Goal: Task Accomplishment & Management: Use online tool/utility

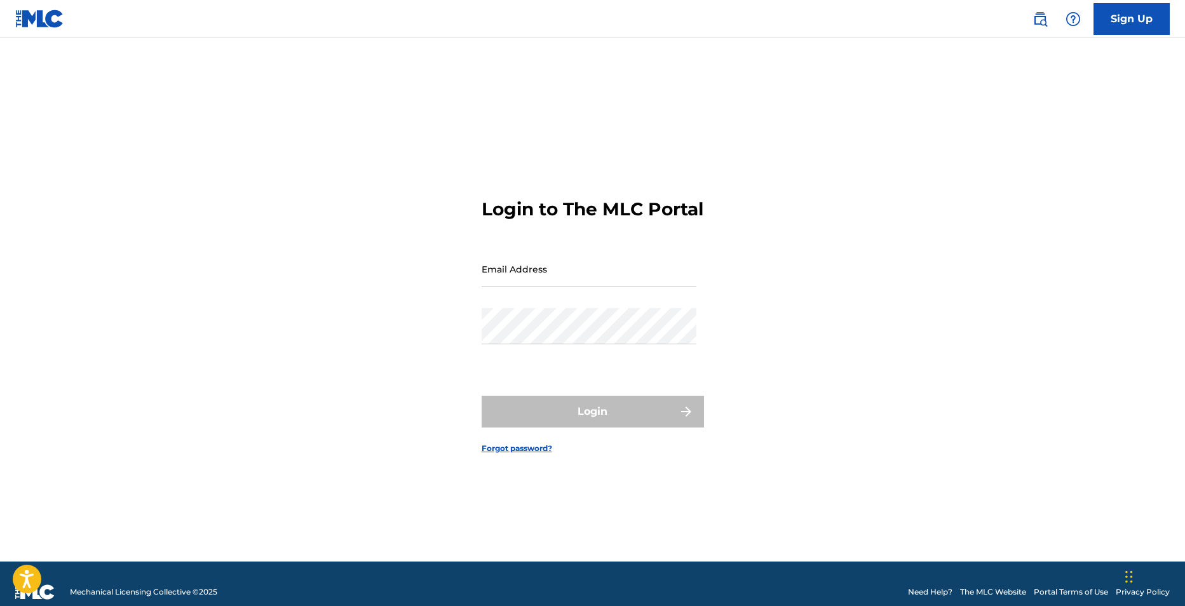
click at [519, 287] on input "Email Address" at bounding box center [589, 269] width 215 height 36
type input "[EMAIL_ADDRESS][DOMAIN_NAME]"
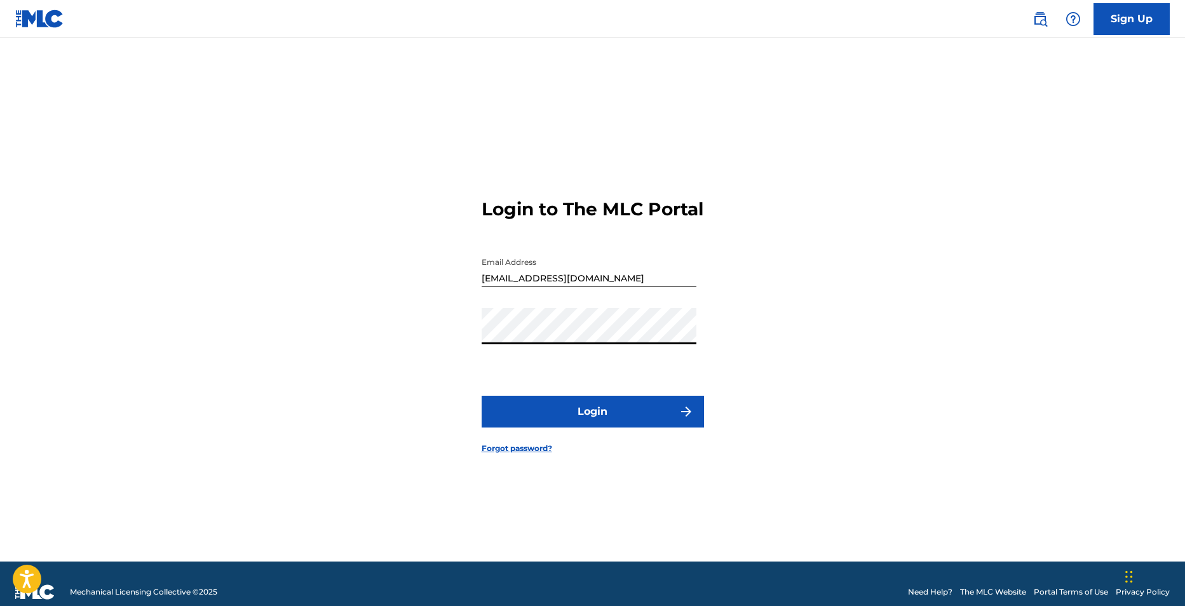
click at [482, 396] on button "Login" at bounding box center [593, 412] width 222 height 32
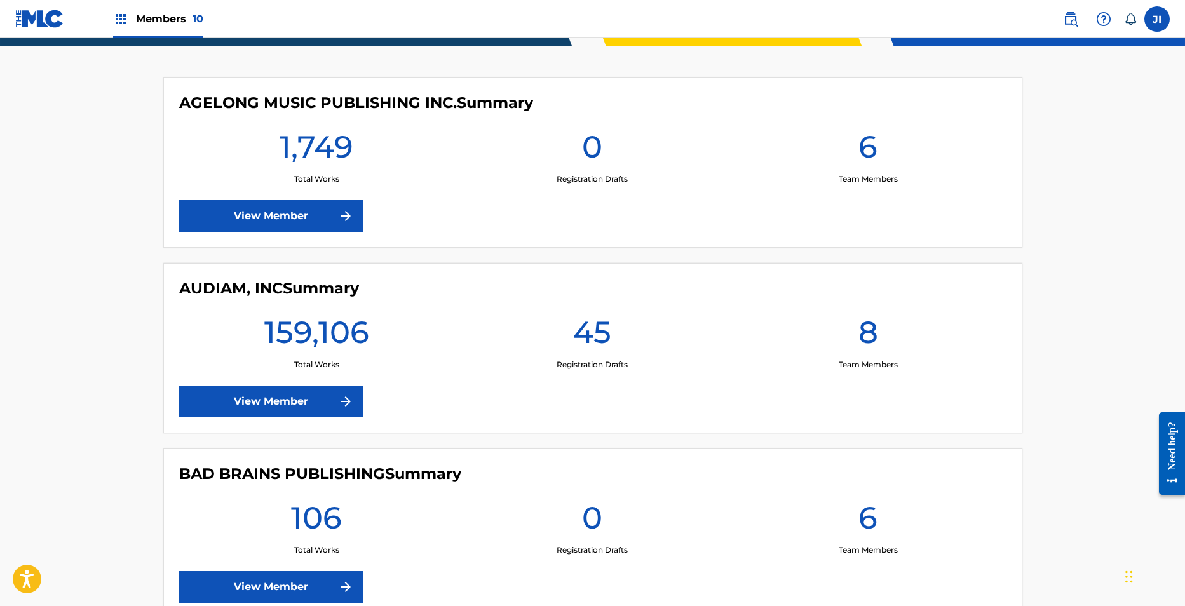
scroll to position [387, 0]
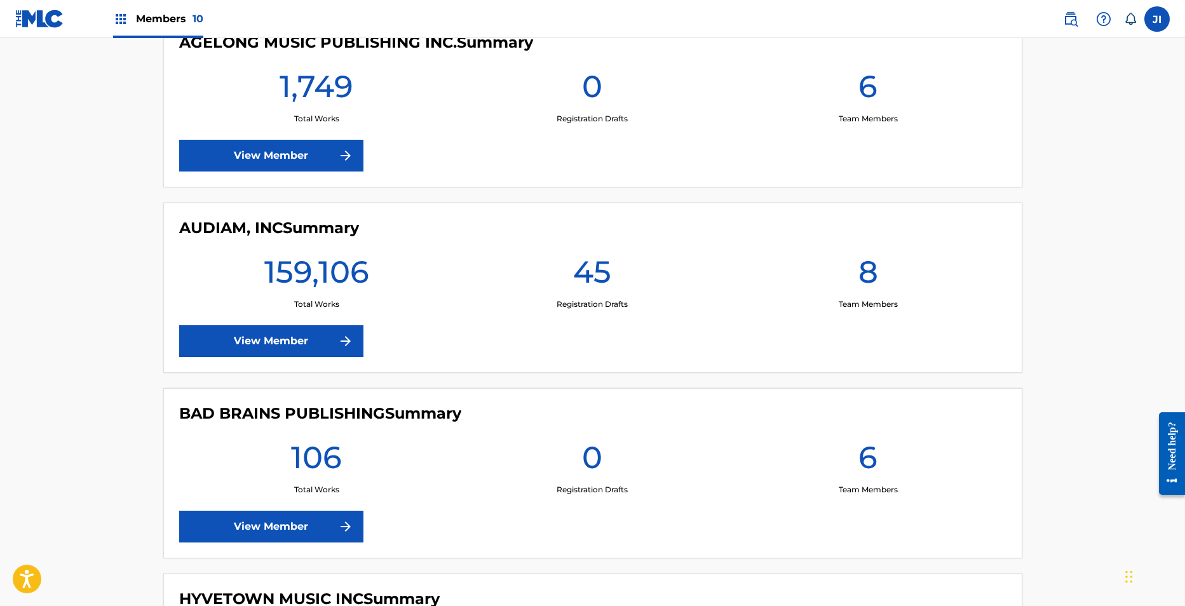
click at [307, 341] on link "View Member" at bounding box center [271, 341] width 184 height 32
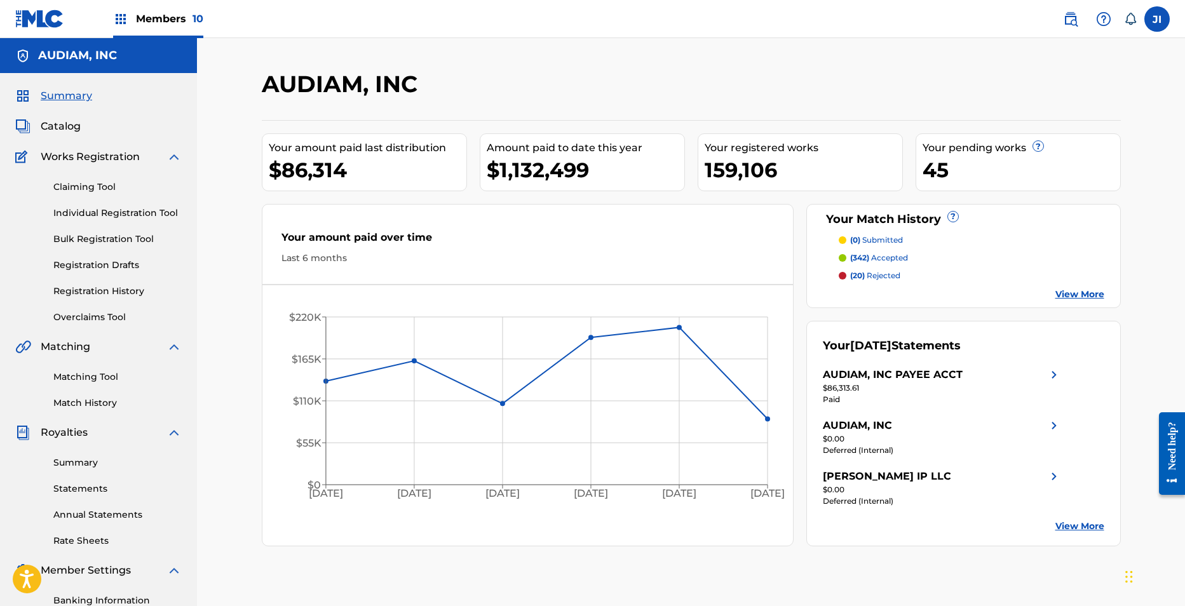
click at [58, 129] on span "Catalog" at bounding box center [61, 126] width 40 height 15
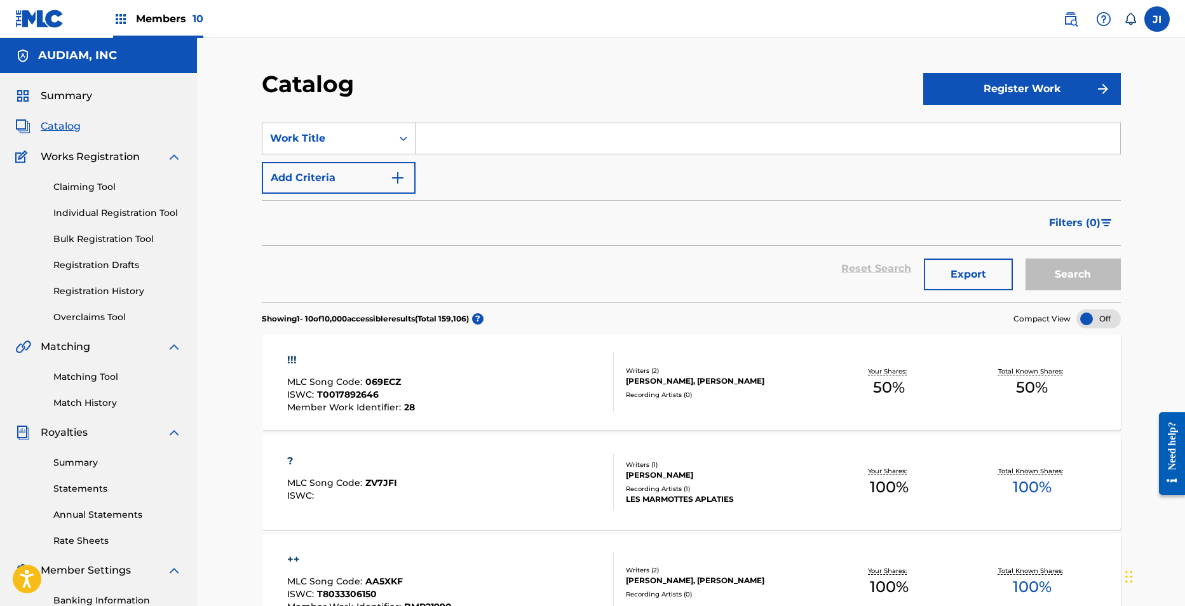
click at [1005, 81] on button "Register Work" at bounding box center [1022, 89] width 198 height 32
click at [632, 34] on nav "Members 10 JI JI [PERSON_NAME] [PERSON_NAME][EMAIL_ADDRESS][DOMAIN_NAME] Notifi…" at bounding box center [592, 19] width 1185 height 38
